Goal: Task Accomplishment & Management: Complete application form

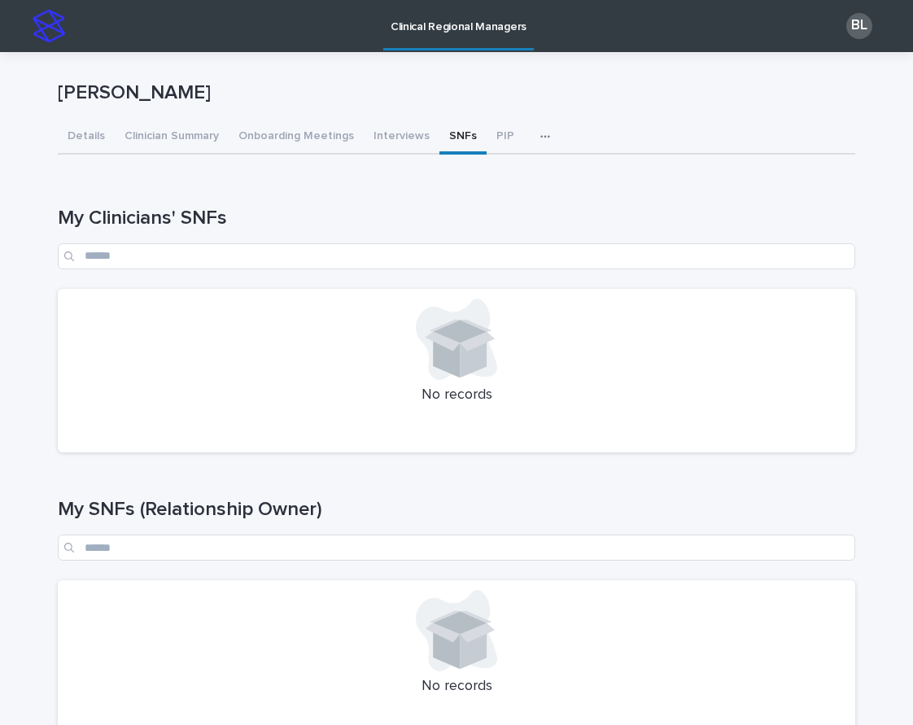
scroll to position [351, 0]
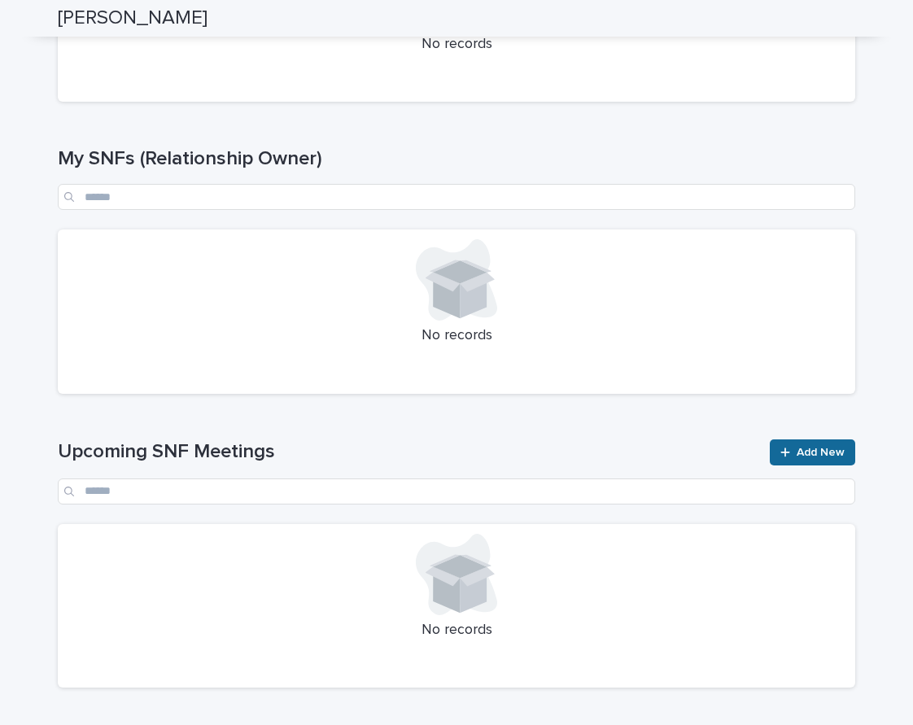
click at [835, 447] on span "Add New" at bounding box center [821, 452] width 48 height 11
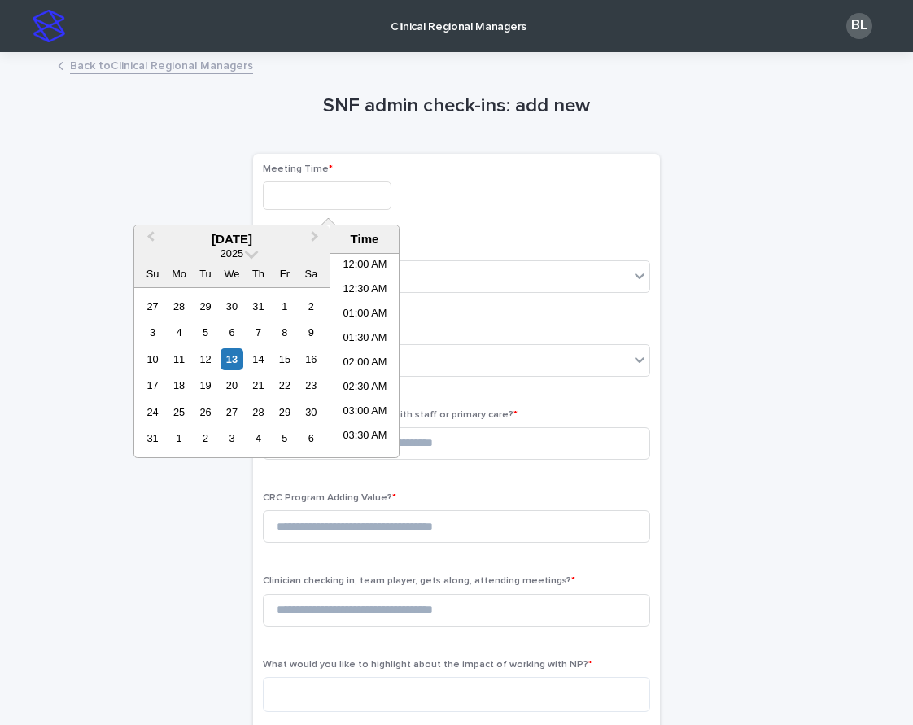
click at [318, 192] on input "text" at bounding box center [327, 195] width 129 height 28
click at [369, 383] on li "10:00 AM" at bounding box center [364, 380] width 69 height 24
type input "**********"
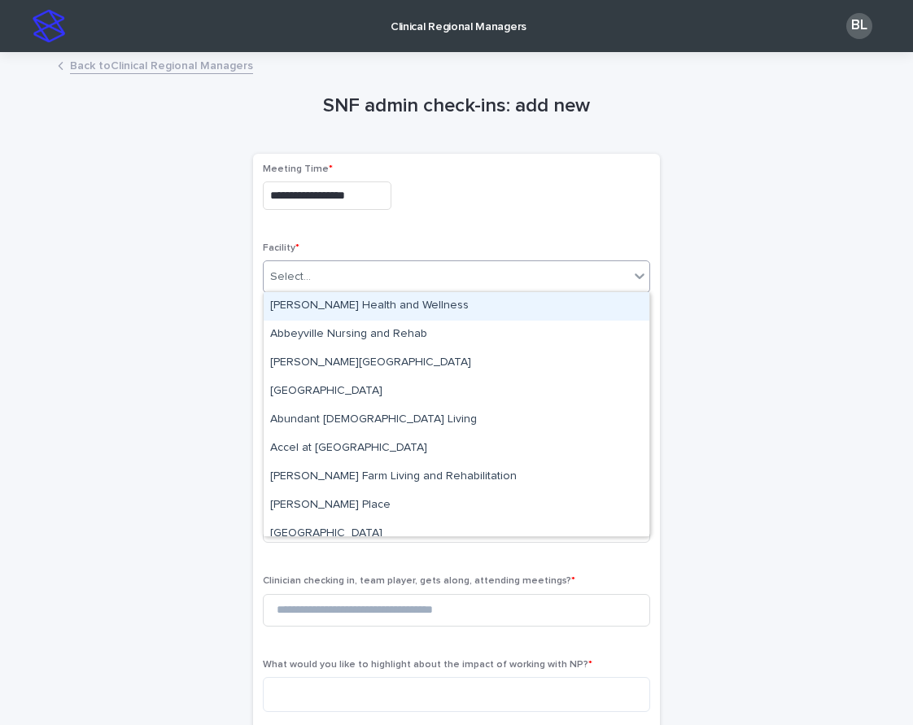
click at [280, 264] on div "Select..." at bounding box center [446, 277] width 365 height 27
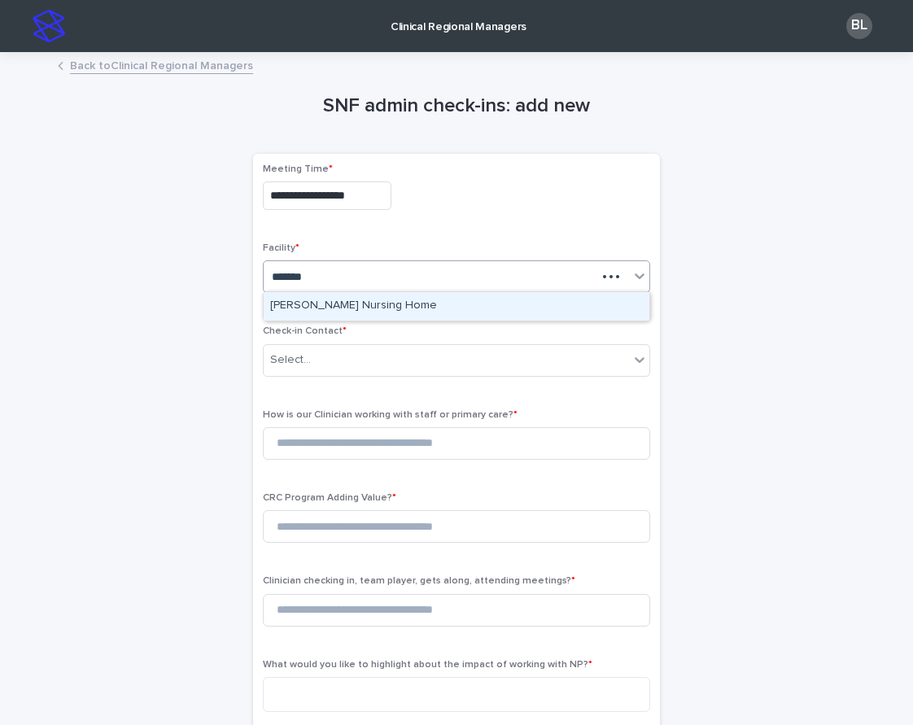
type input "********"
click at [362, 303] on div "[PERSON_NAME] Nursing Home" at bounding box center [457, 306] width 386 height 28
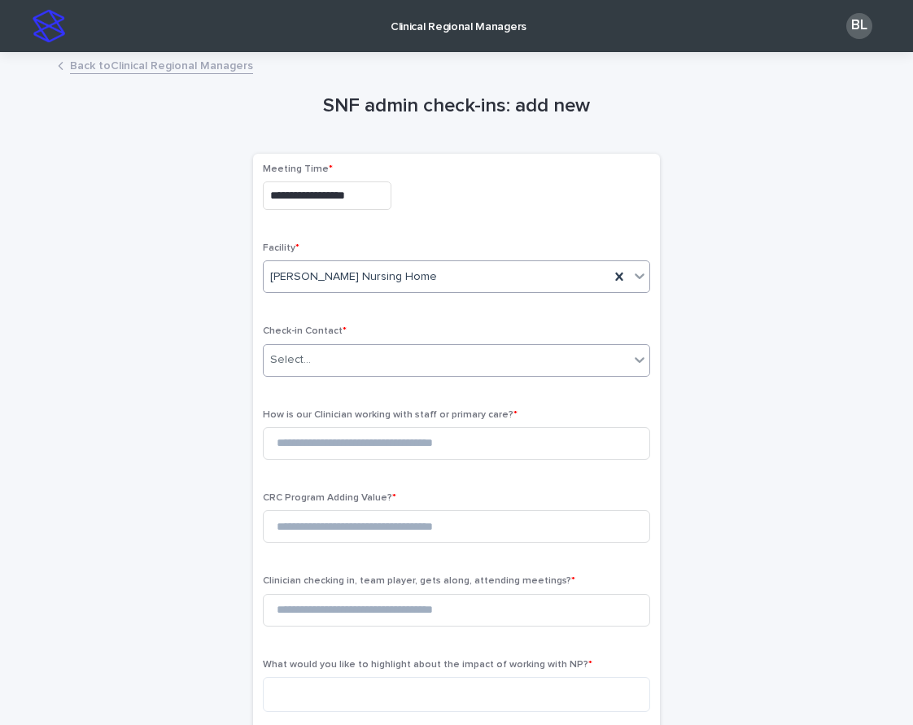
click at [343, 355] on div "Select..." at bounding box center [446, 360] width 365 height 27
type input "********"
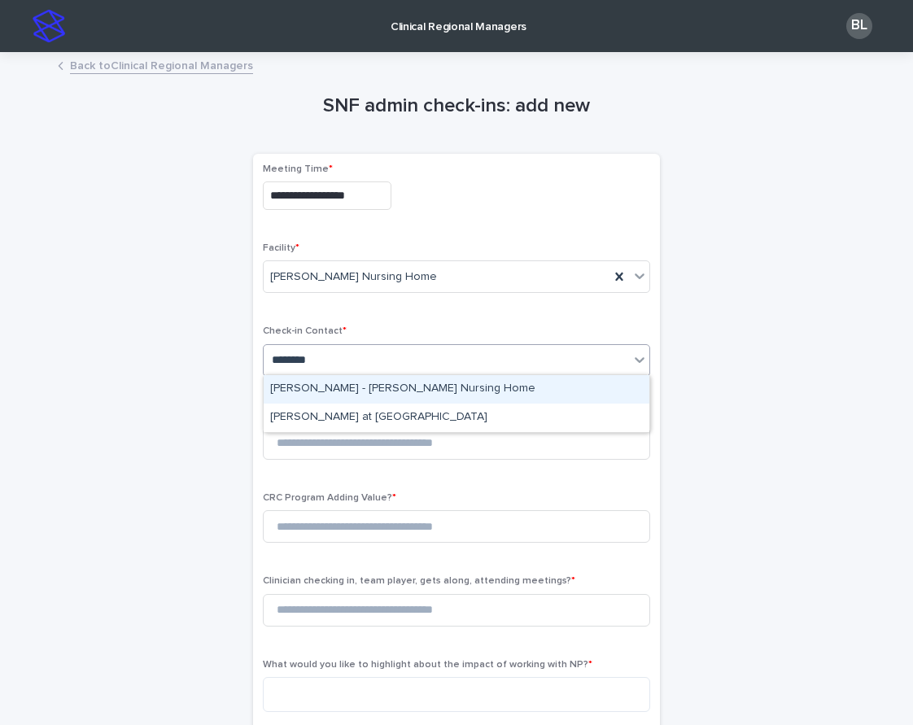
click at [385, 388] on div "[PERSON_NAME] - [PERSON_NAME] Nursing Home" at bounding box center [457, 389] width 386 height 28
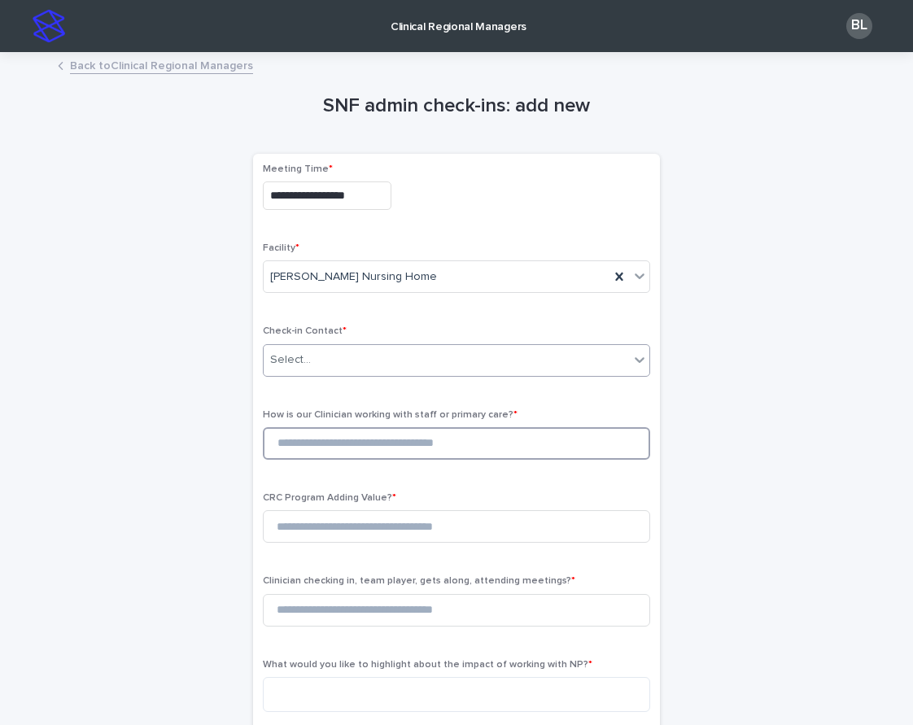
click at [347, 442] on input at bounding box center [456, 443] width 387 height 33
type input "*"
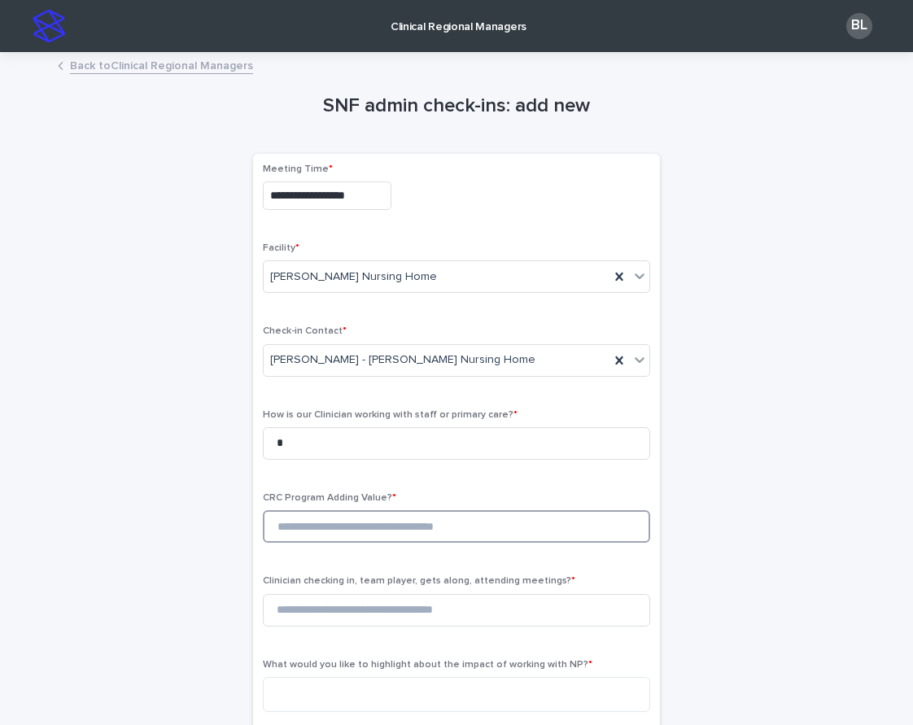
click at [322, 525] on input at bounding box center [456, 526] width 387 height 33
type input "*"
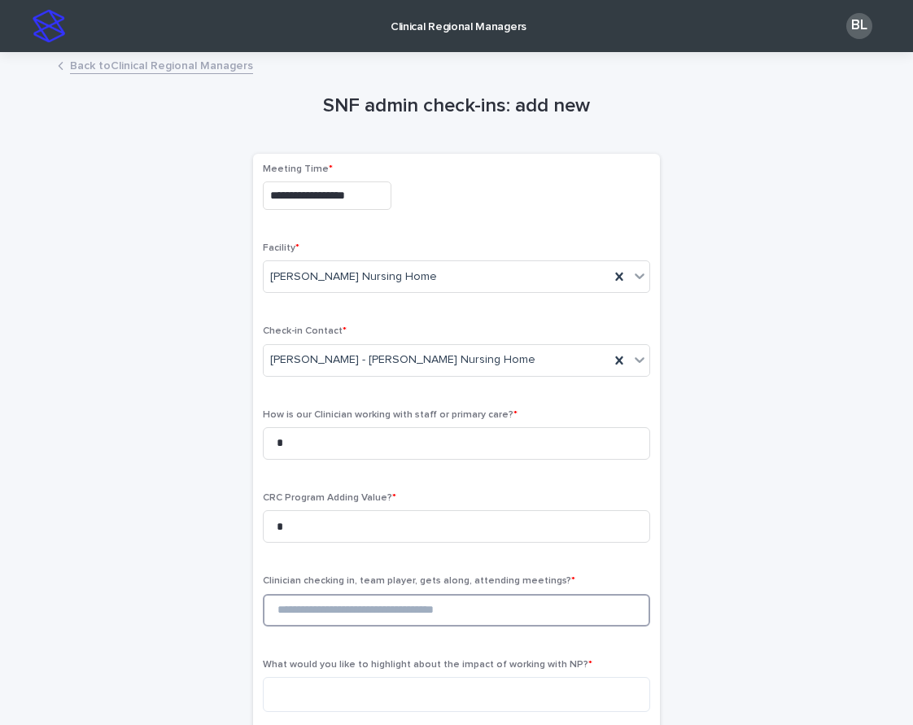
click at [330, 614] on input at bounding box center [456, 610] width 387 height 33
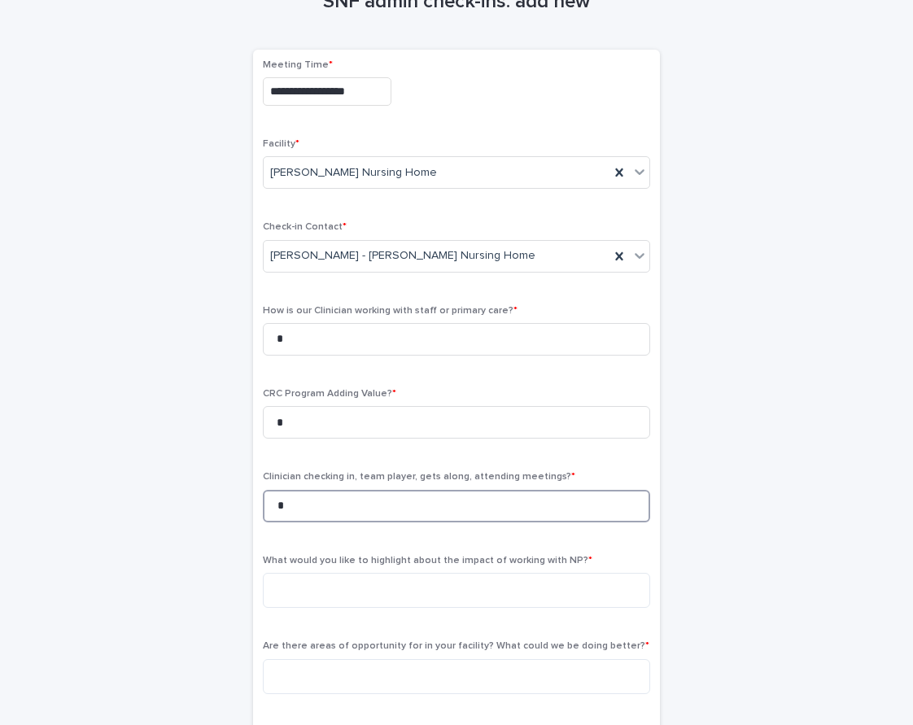
scroll to position [191, 0]
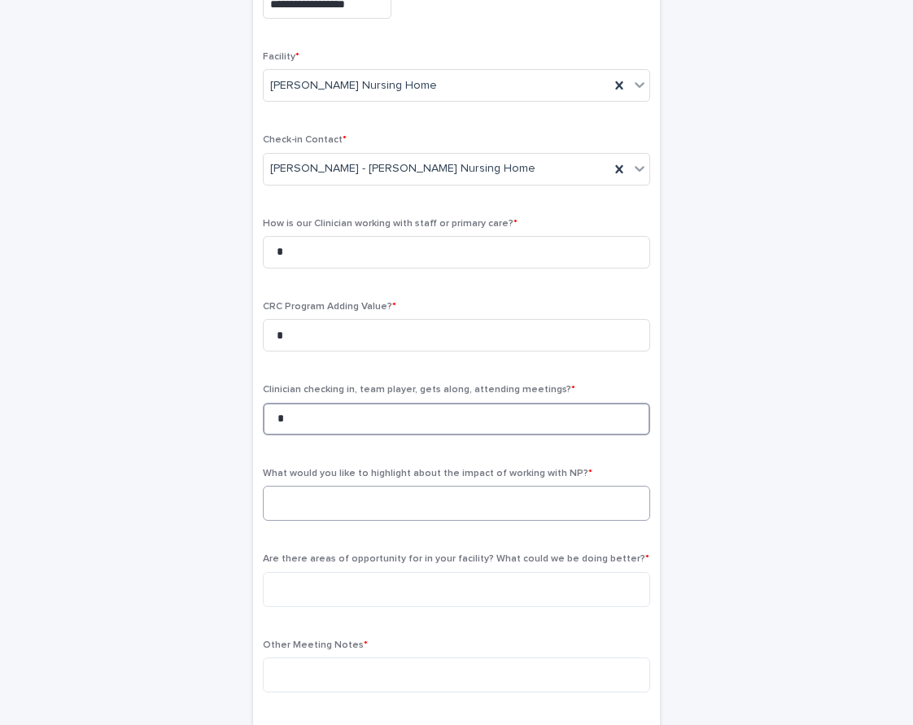
type input "*"
click at [385, 493] on textarea at bounding box center [456, 503] width 387 height 35
type textarea "*"
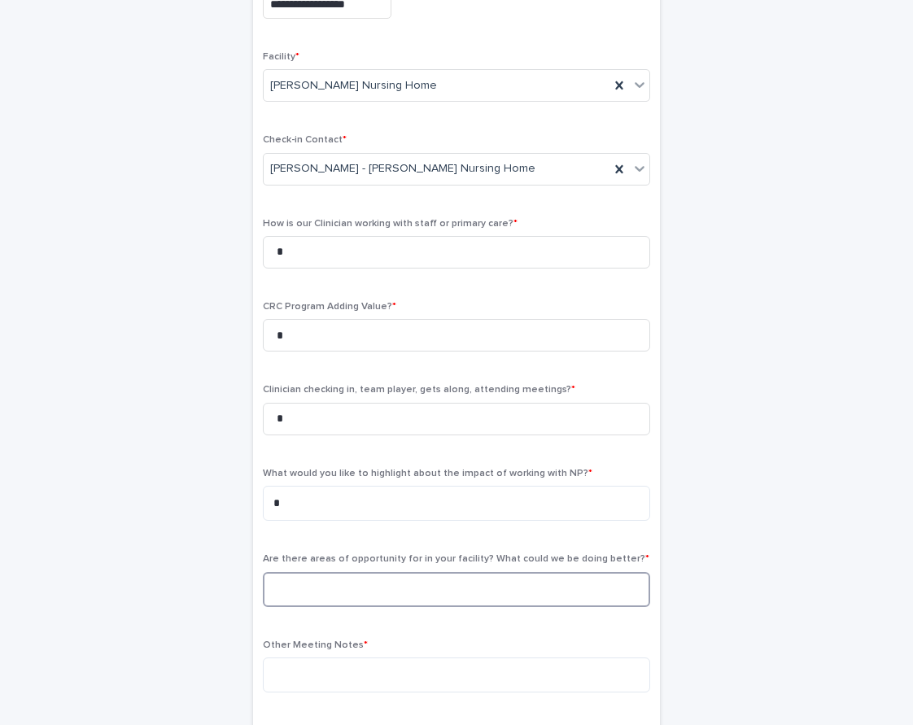
click at [322, 573] on textarea at bounding box center [456, 589] width 387 height 35
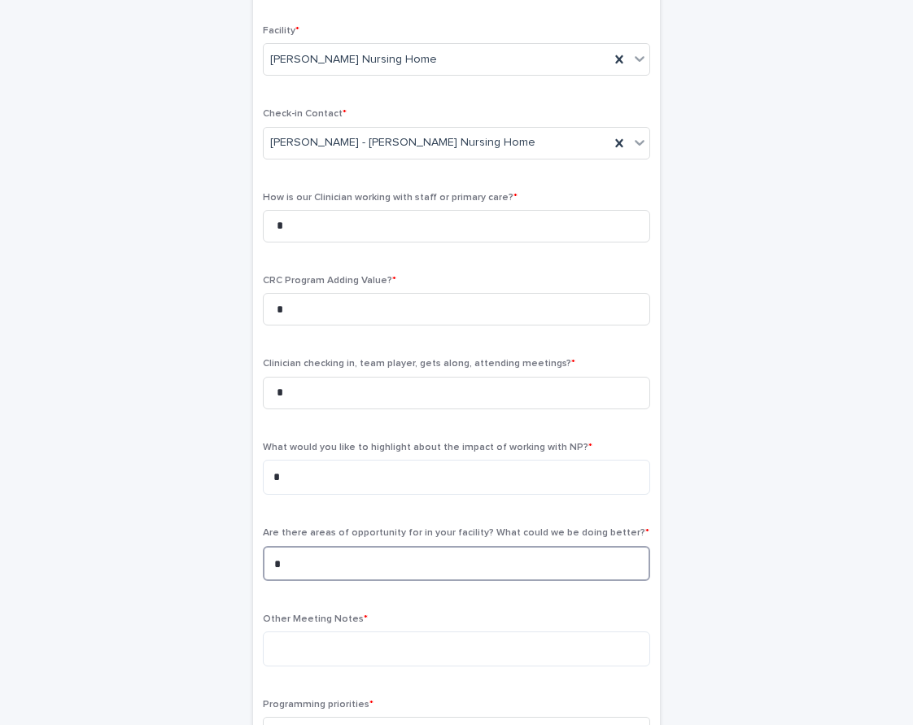
scroll to position [273, 0]
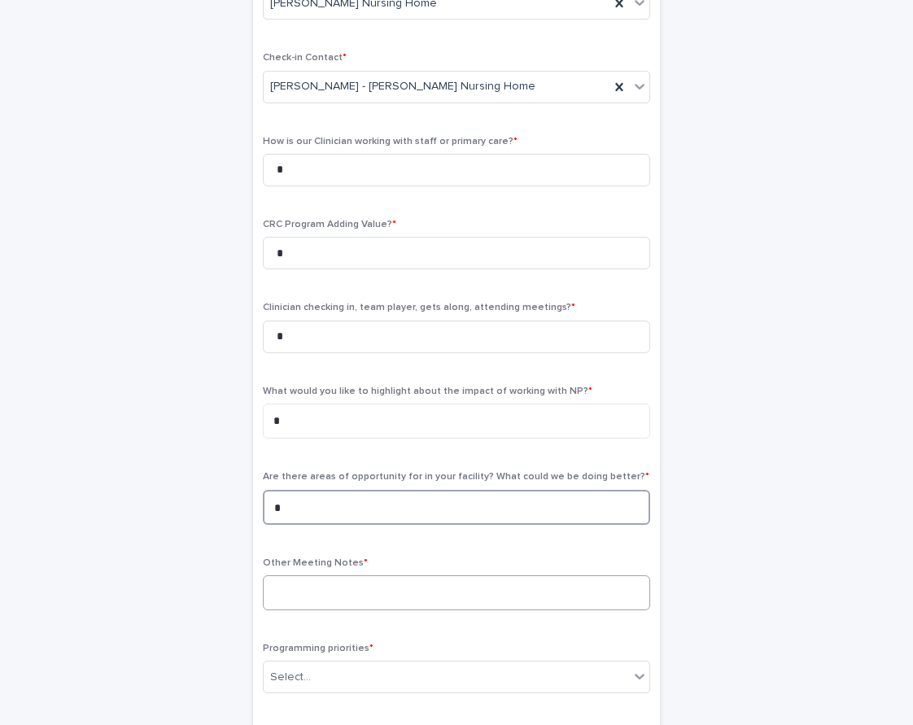
type textarea "*"
click at [330, 581] on textarea at bounding box center [456, 592] width 387 height 35
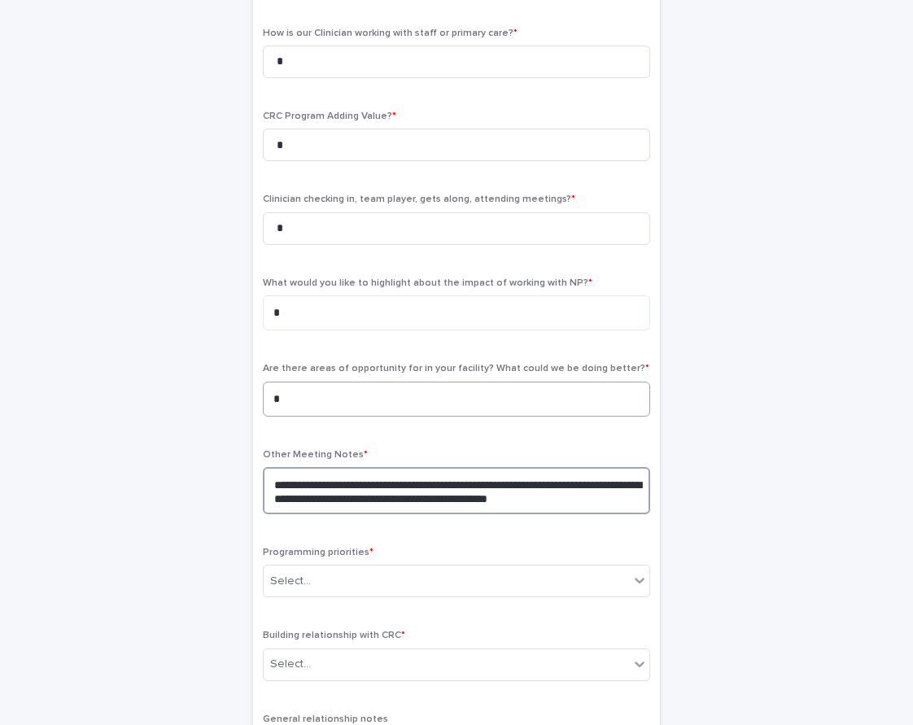
scroll to position [504, 0]
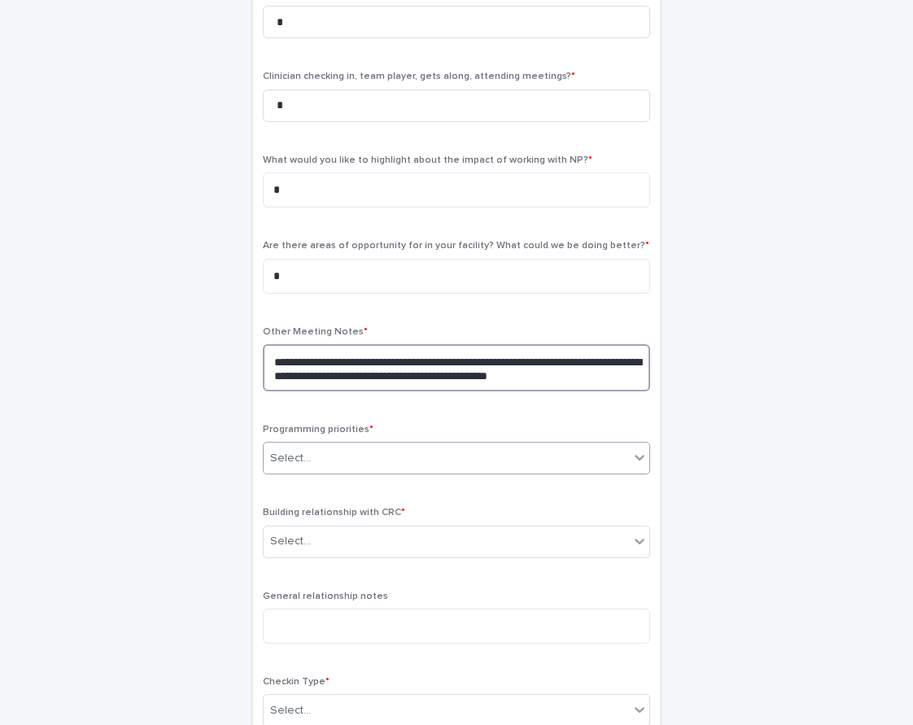
type textarea "**********"
click at [315, 465] on div "Select..." at bounding box center [446, 458] width 365 height 27
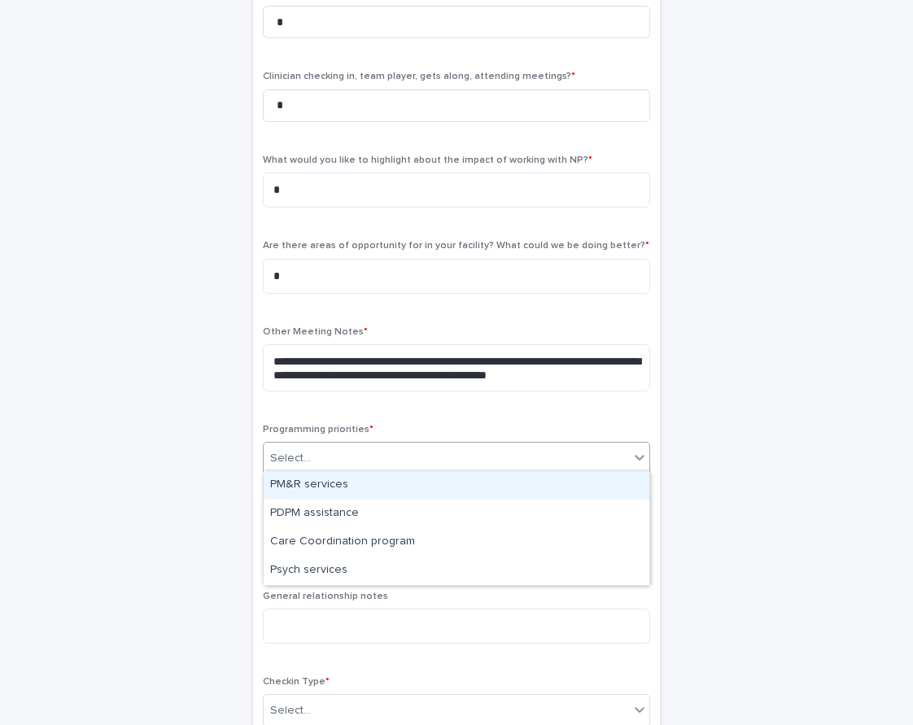
click at [312, 492] on div "PM&R services" at bounding box center [457, 485] width 386 height 28
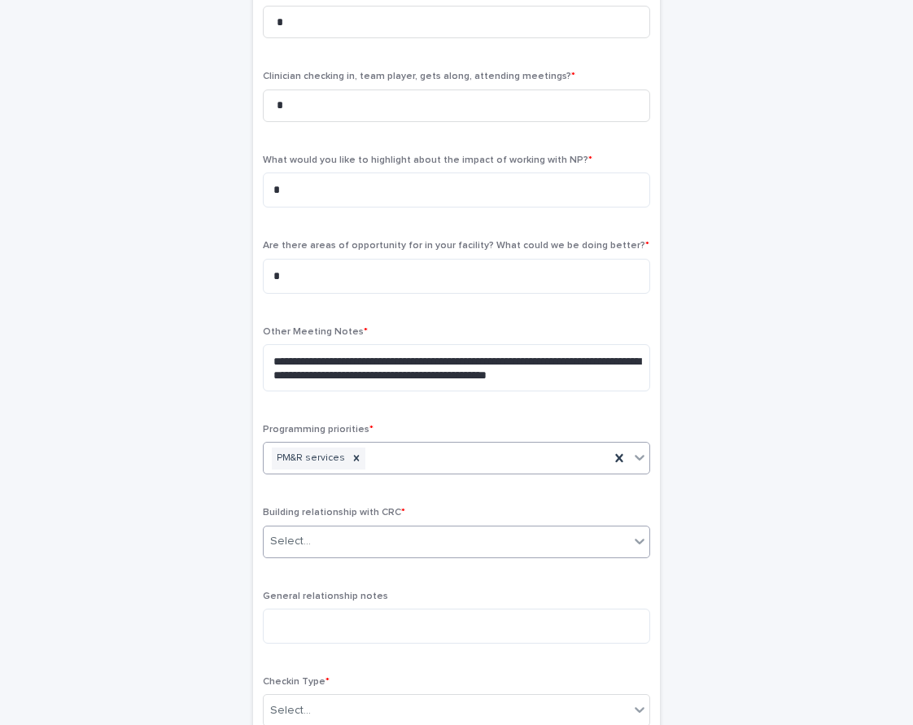
click at [309, 539] on div "Select..." at bounding box center [446, 541] width 365 height 27
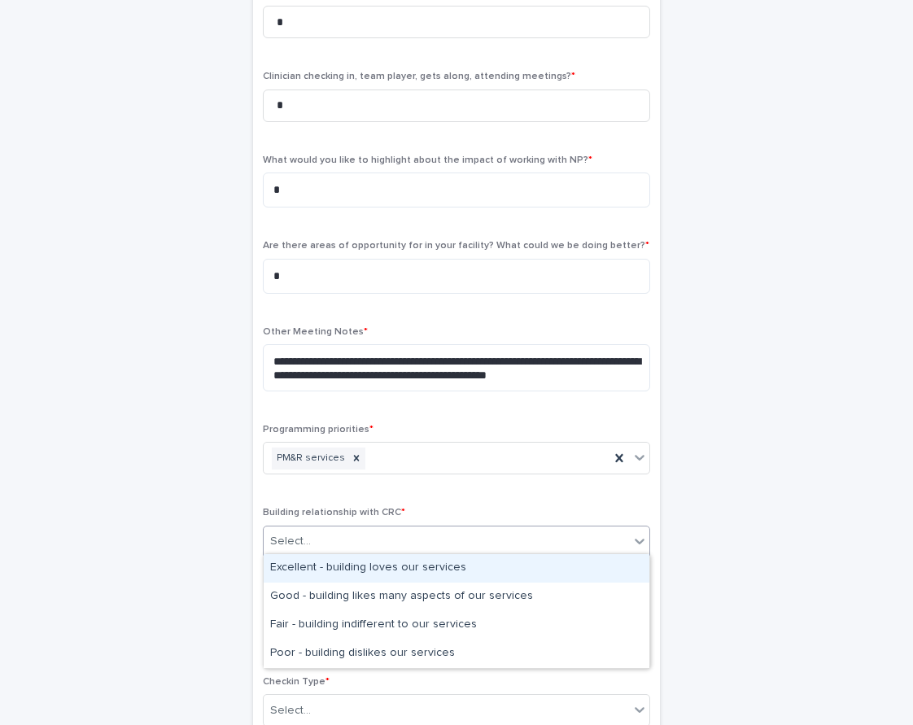
click at [311, 574] on div "Excellent - building loves our services" at bounding box center [457, 568] width 386 height 28
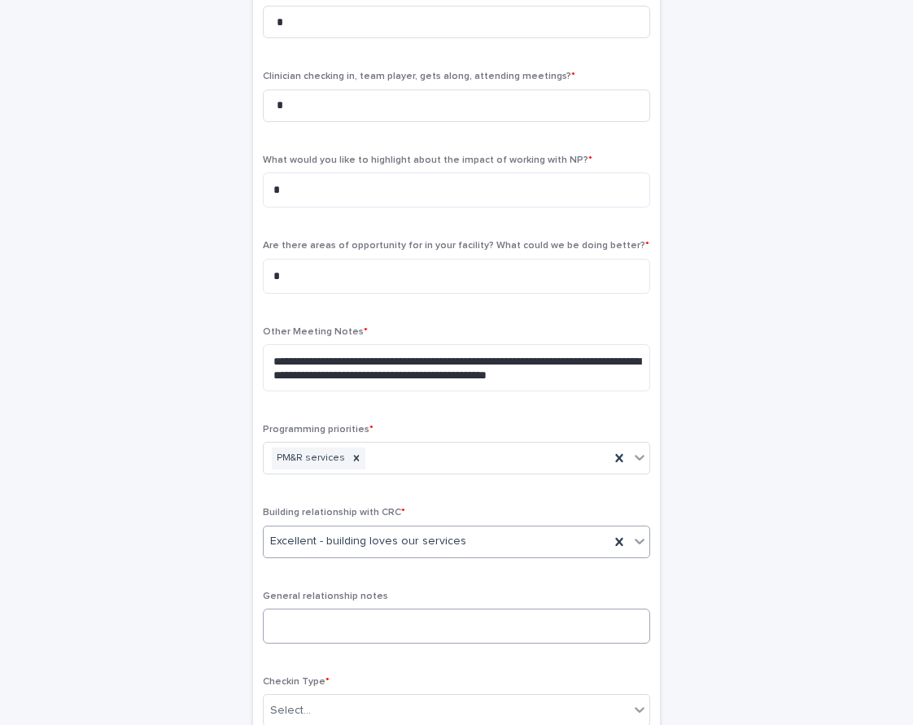
scroll to position [621, 0]
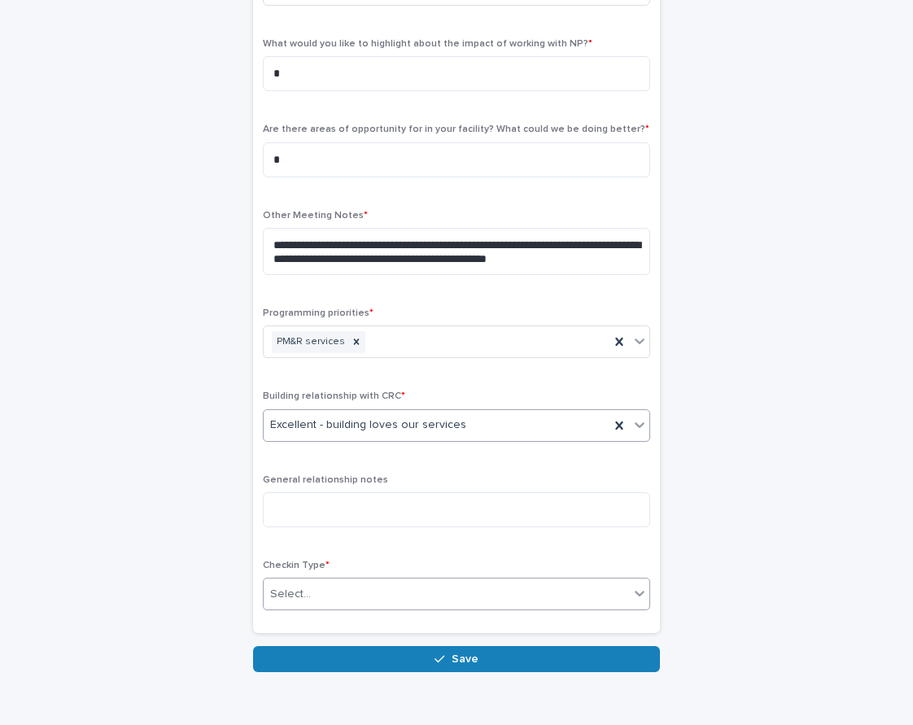
click at [306, 586] on div "Select..." at bounding box center [290, 594] width 41 height 17
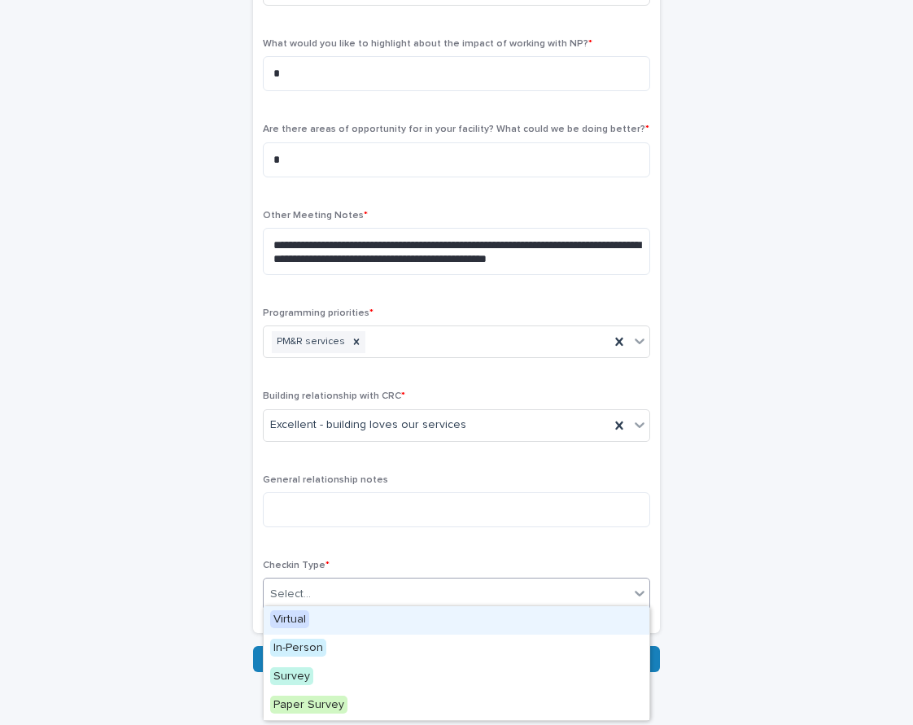
click at [307, 612] on span "Virtual" at bounding box center [289, 619] width 39 height 18
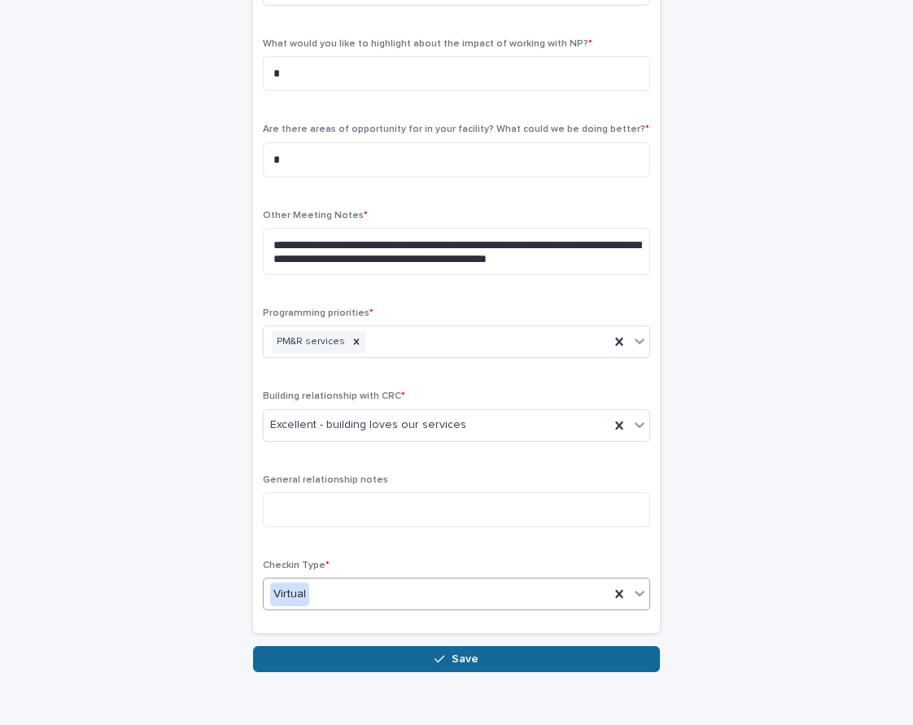
click at [317, 646] on button "Save" at bounding box center [456, 659] width 407 height 26
